Goal: Check status

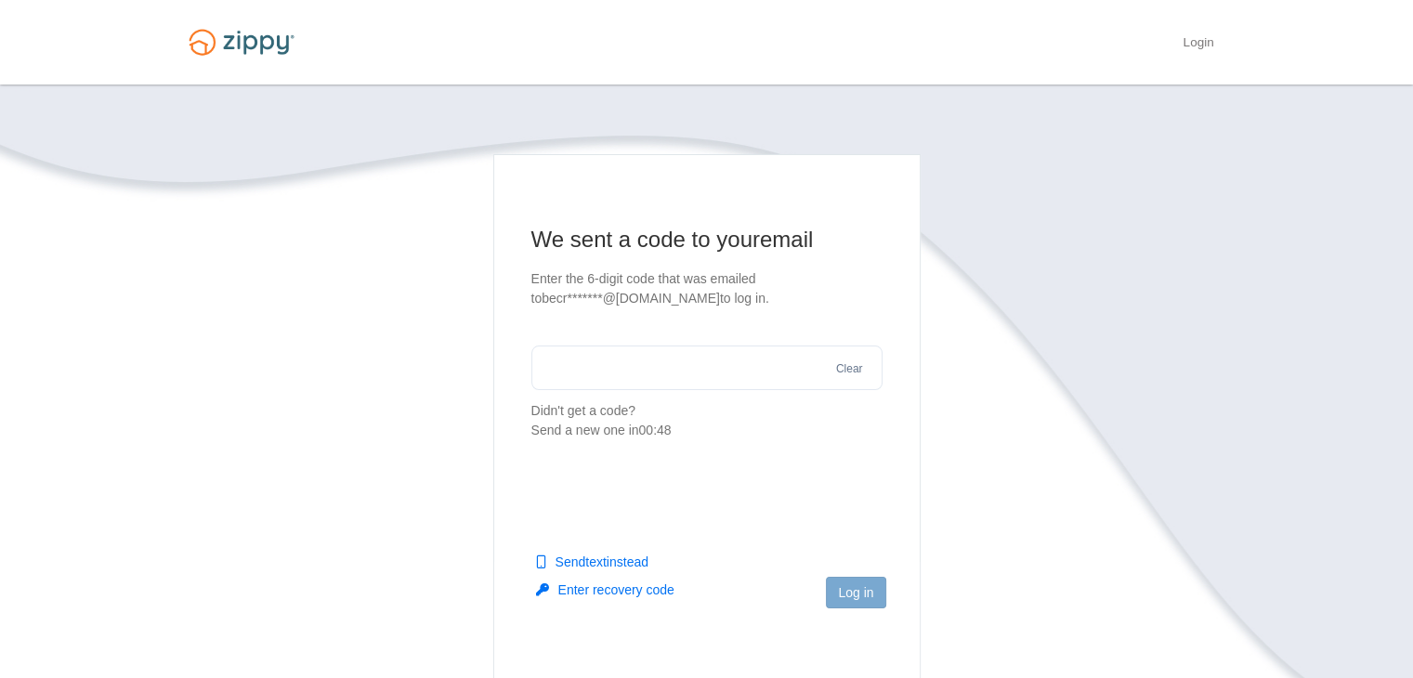
click at [722, 369] on input "text" at bounding box center [706, 368] width 351 height 45
type input "******"
click at [867, 591] on button "Log in" at bounding box center [855, 593] width 59 height 32
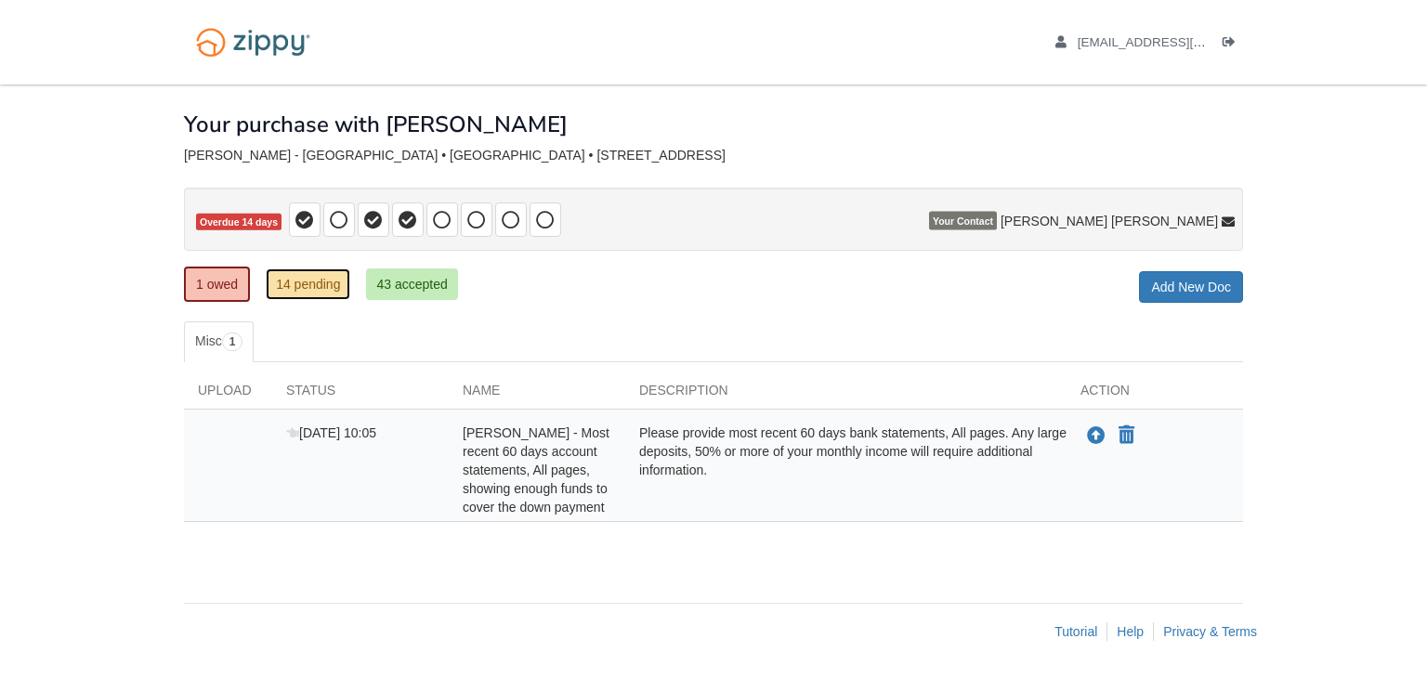
click at [324, 273] on link "14 pending" at bounding box center [308, 284] width 85 height 32
